Goal: Task Accomplishment & Management: Use online tool/utility

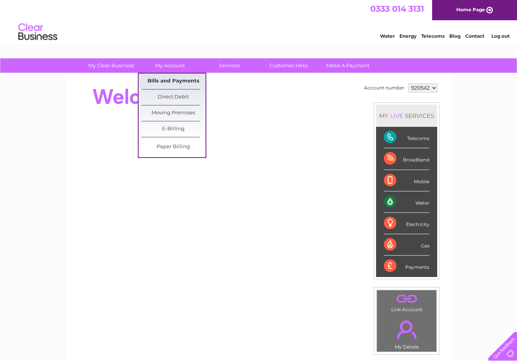
click at [165, 79] on link "Bills and Payments" at bounding box center [173, 82] width 64 height 16
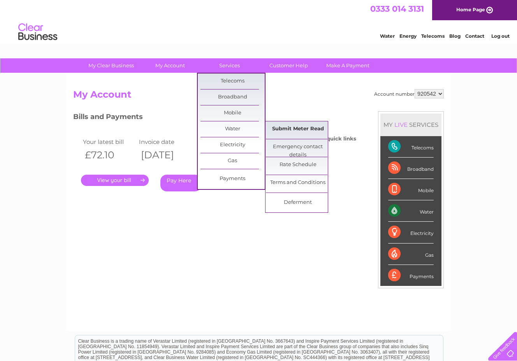
click at [298, 129] on link "Submit Meter Read" at bounding box center [298, 129] width 64 height 16
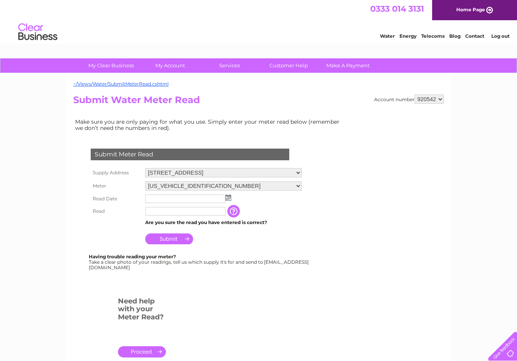
click at [229, 199] on img at bounding box center [228, 198] width 6 height 6
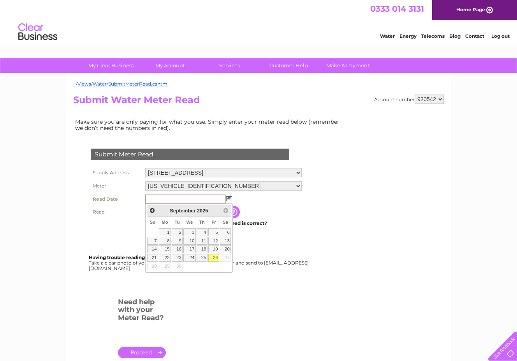
click at [215, 258] on link "26" at bounding box center [213, 258] width 11 height 8
type input "2025/09/26"
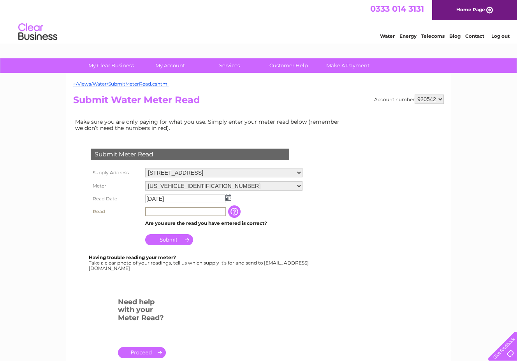
click at [179, 211] on input "text" at bounding box center [185, 211] width 81 height 9
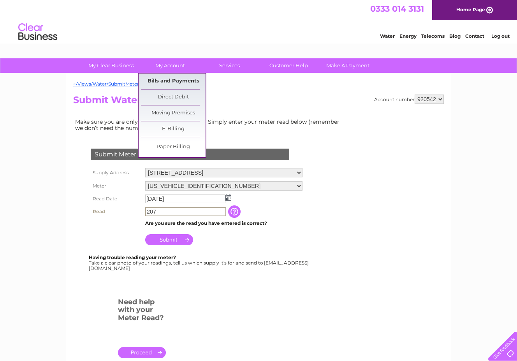
type input "207"
click at [177, 81] on link "Bills and Payments" at bounding box center [173, 82] width 64 height 16
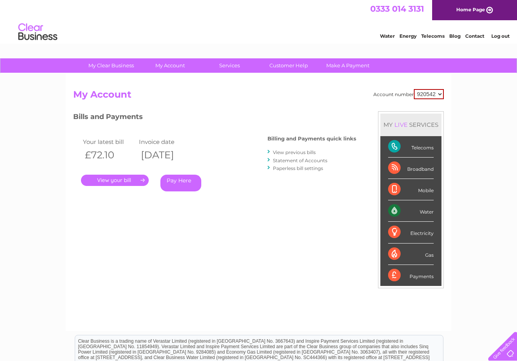
click at [136, 180] on link "." at bounding box center [115, 180] width 68 height 11
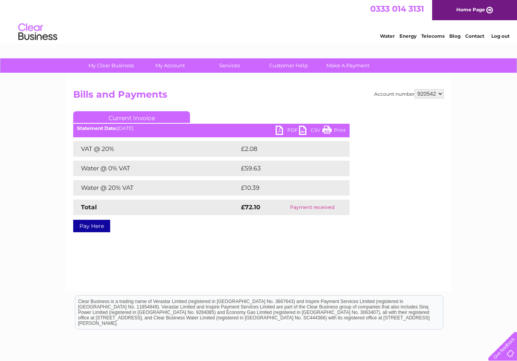
click at [285, 132] on link "PDF" at bounding box center [287, 131] width 23 height 11
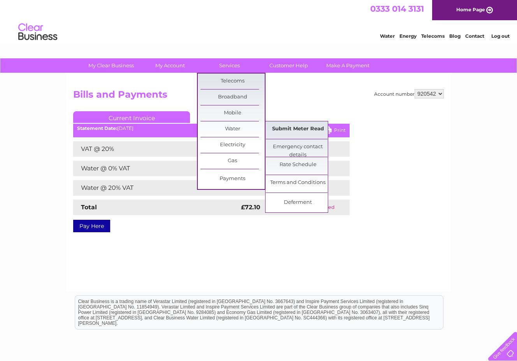
click at [290, 130] on link "Submit Meter Read" at bounding box center [298, 129] width 64 height 16
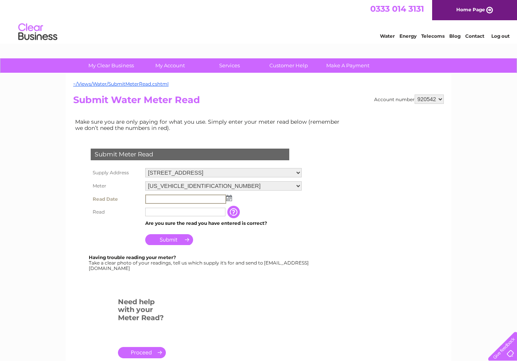
click at [219, 200] on input "text" at bounding box center [185, 199] width 81 height 9
click at [229, 199] on img at bounding box center [228, 198] width 6 height 6
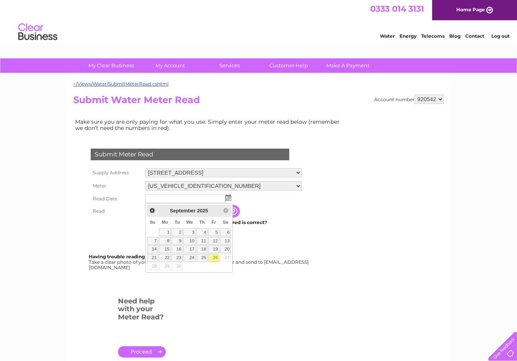
click at [217, 255] on link "26" at bounding box center [213, 258] width 11 height 8
type input "2025/09/26"
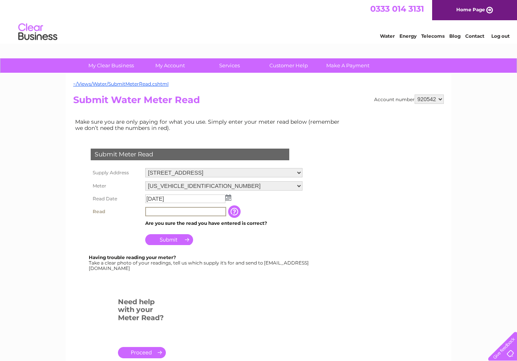
click at [202, 211] on input "text" at bounding box center [185, 211] width 81 height 9
type input "207"
click at [171, 238] on input "Submit" at bounding box center [169, 239] width 48 height 11
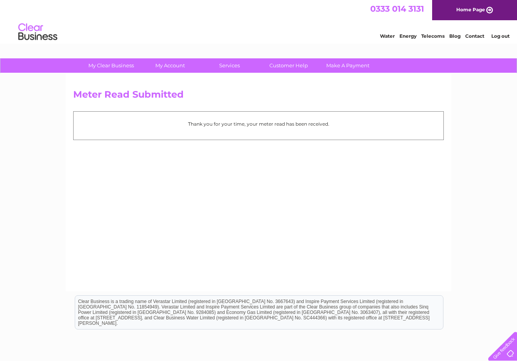
click at [315, 32] on div "Water Energy Telecoms Blog Contact Log out" at bounding box center [258, 32] width 517 height 25
